Goal: Task Accomplishment & Management: Complete application form

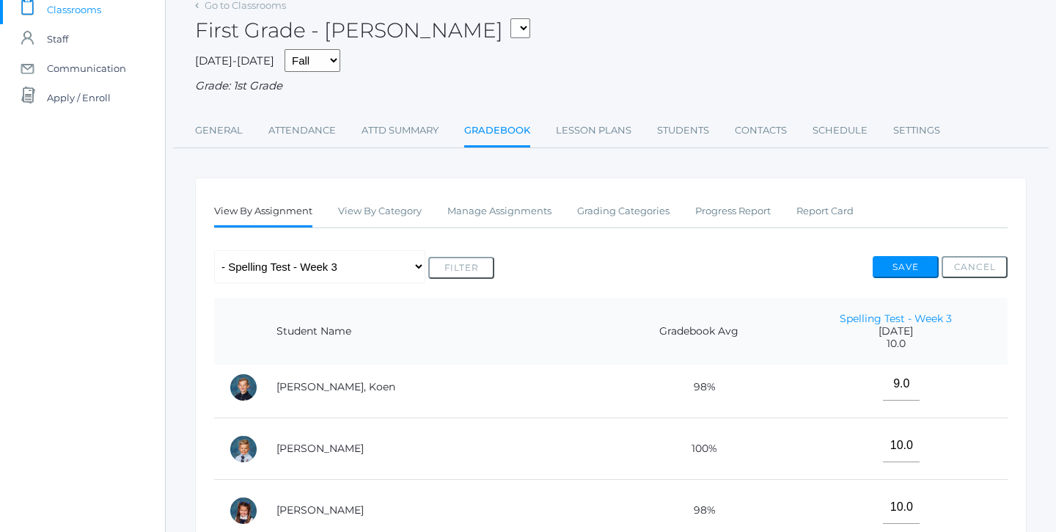
scroll to position [112, 0]
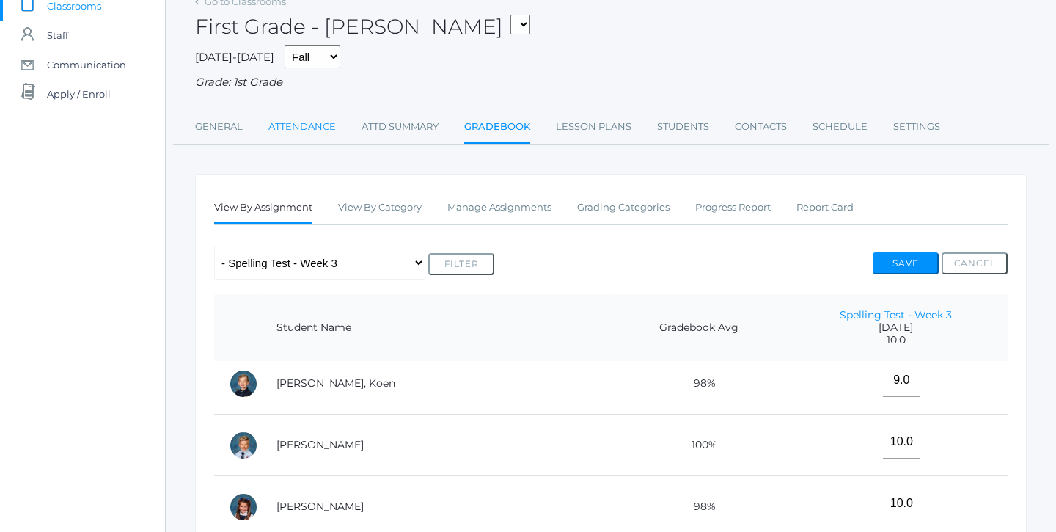
click at [304, 126] on link "Attendance" at bounding box center [301, 126] width 67 height 29
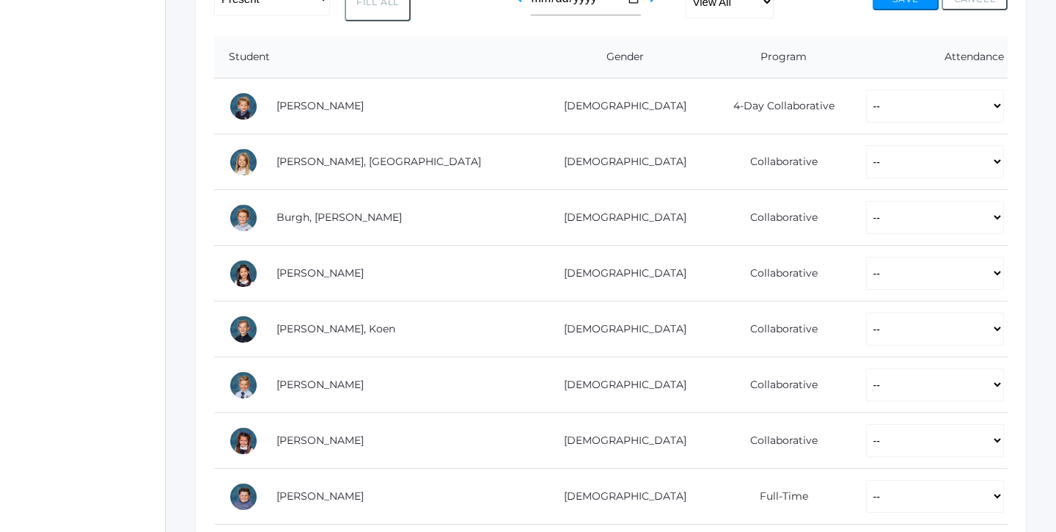
scroll to position [206, 0]
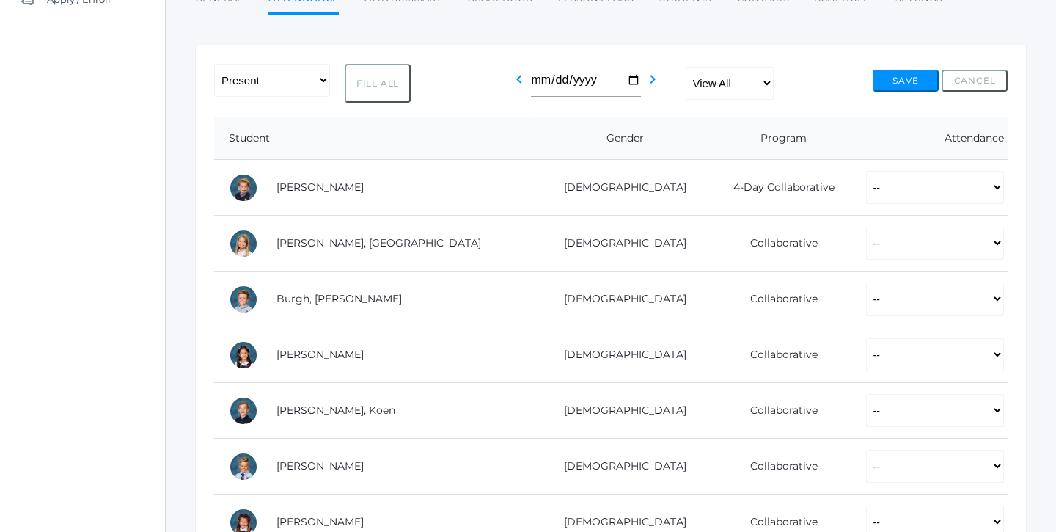
click at [379, 64] on button "Fill All" at bounding box center [378, 83] width 66 height 39
select select "P"
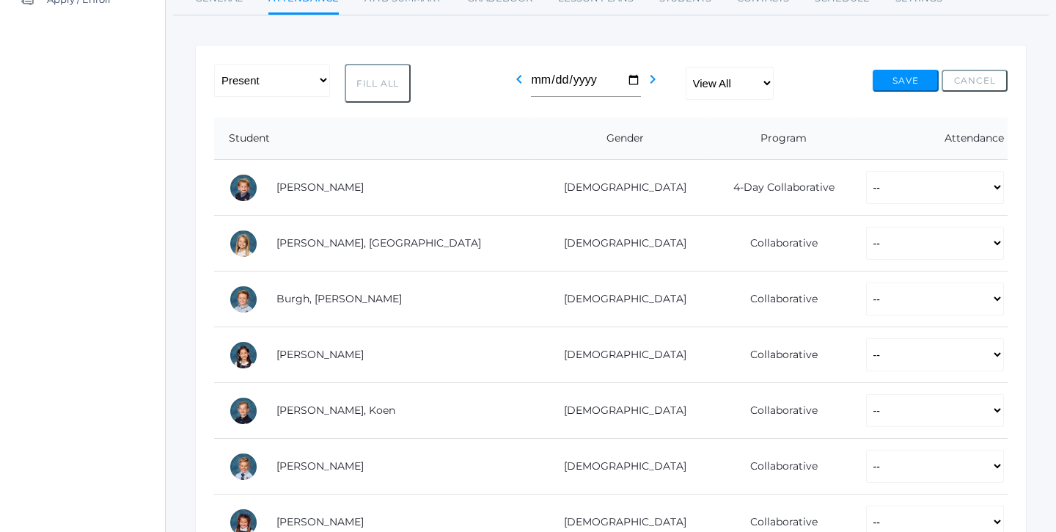
select select "P"
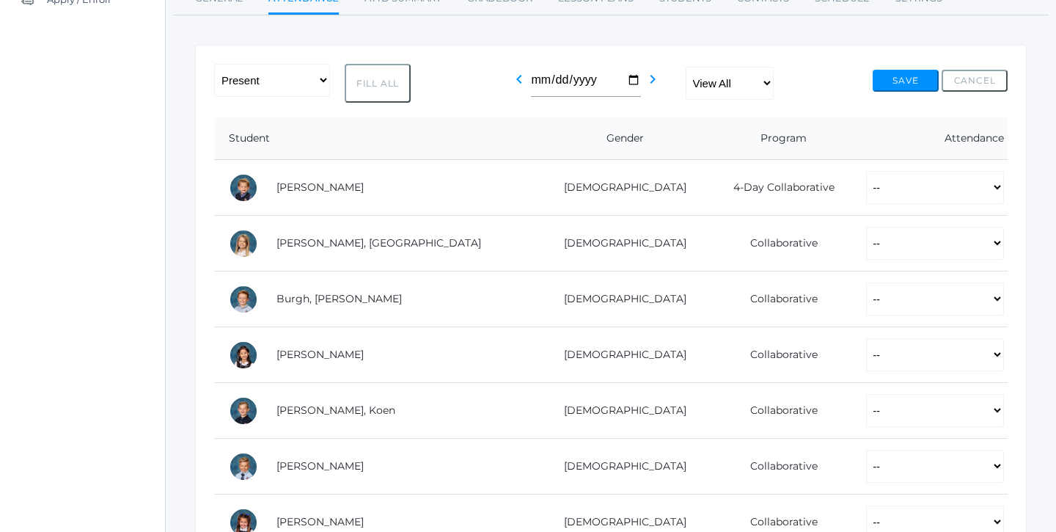
select select "P"
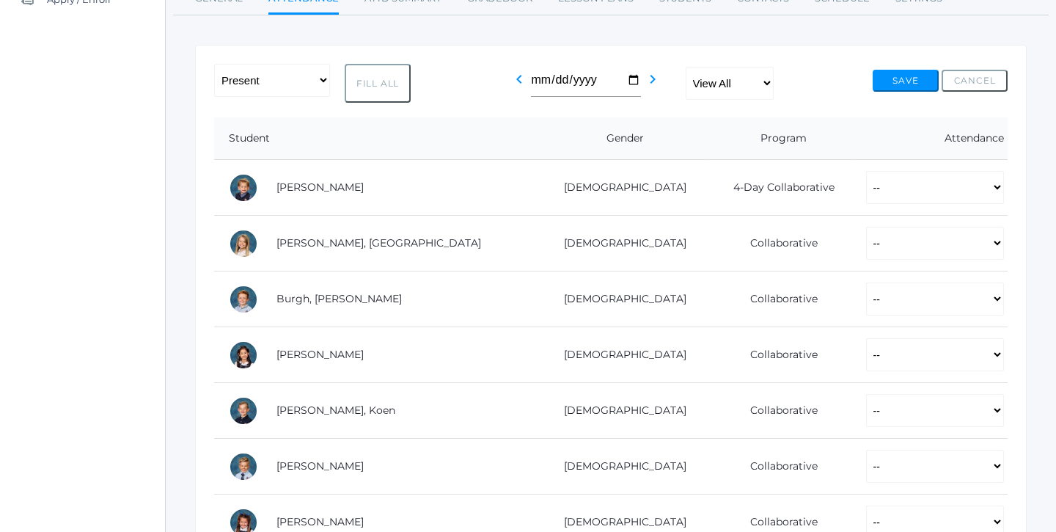
select select "P"
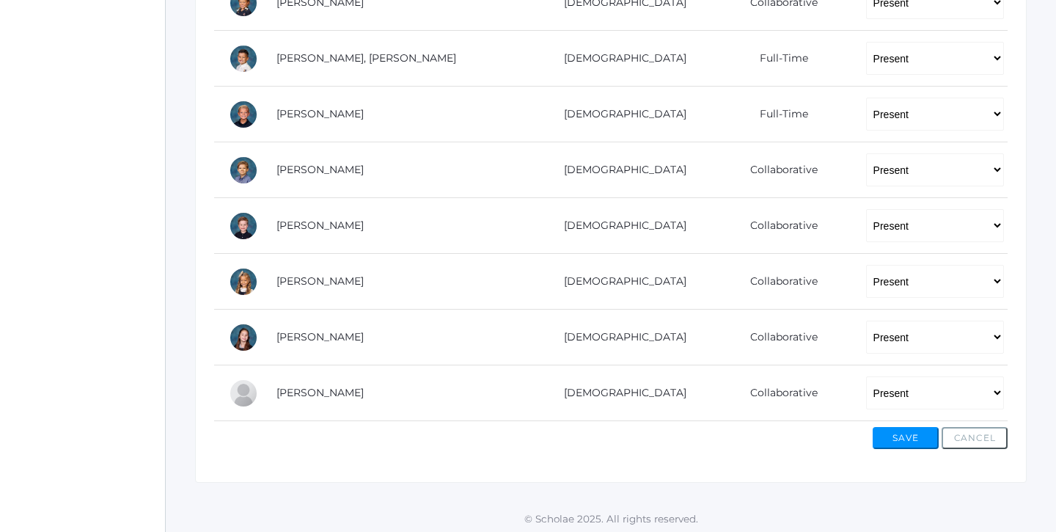
scroll to position [947, 0]
click at [896, 431] on button "Save" at bounding box center [906, 439] width 66 height 22
